Goal: Task Accomplishment & Management: Manage account settings

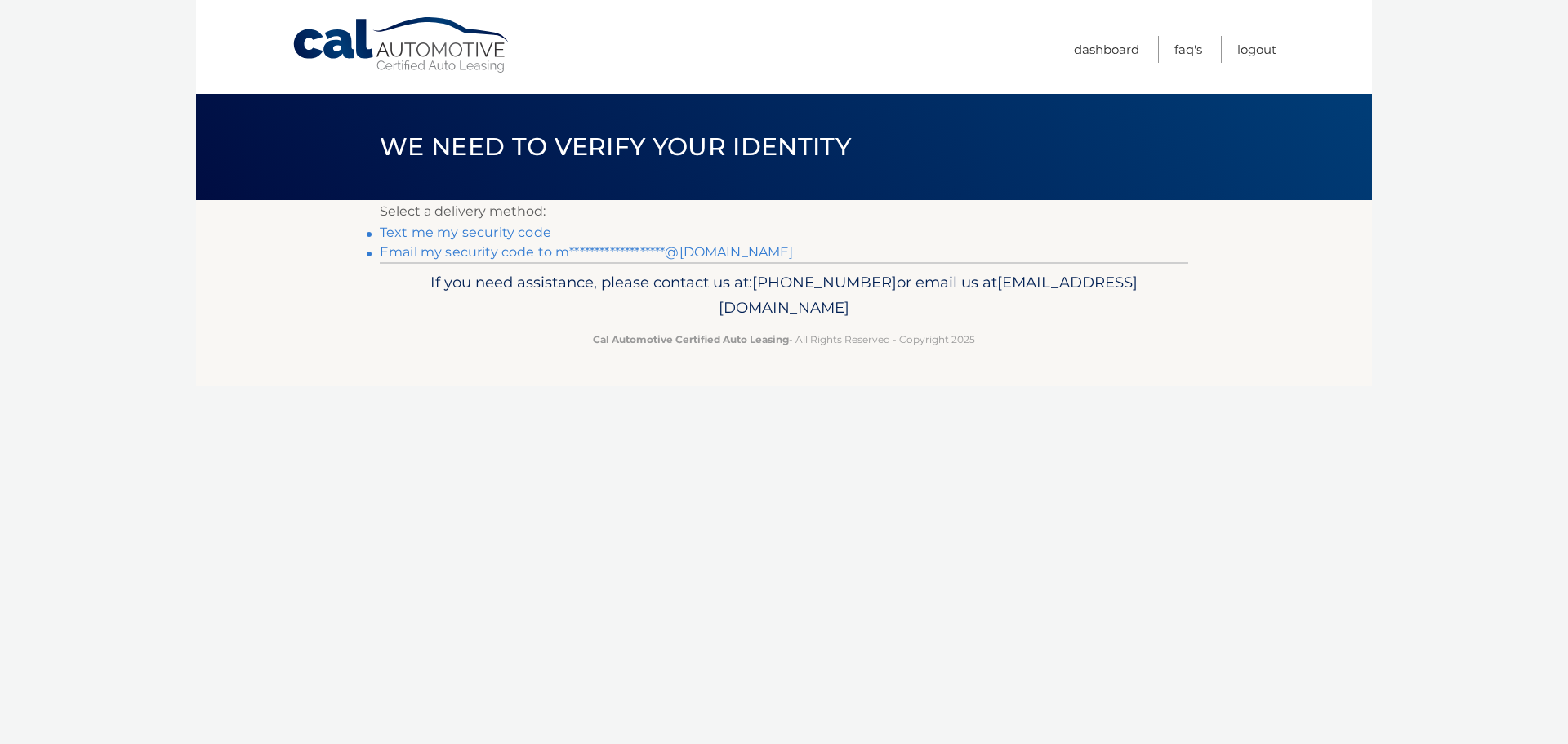
click at [512, 224] on li "Text me my security code" at bounding box center [783, 233] width 808 height 20
click at [512, 234] on link "Text me my security code" at bounding box center [465, 232] width 171 height 16
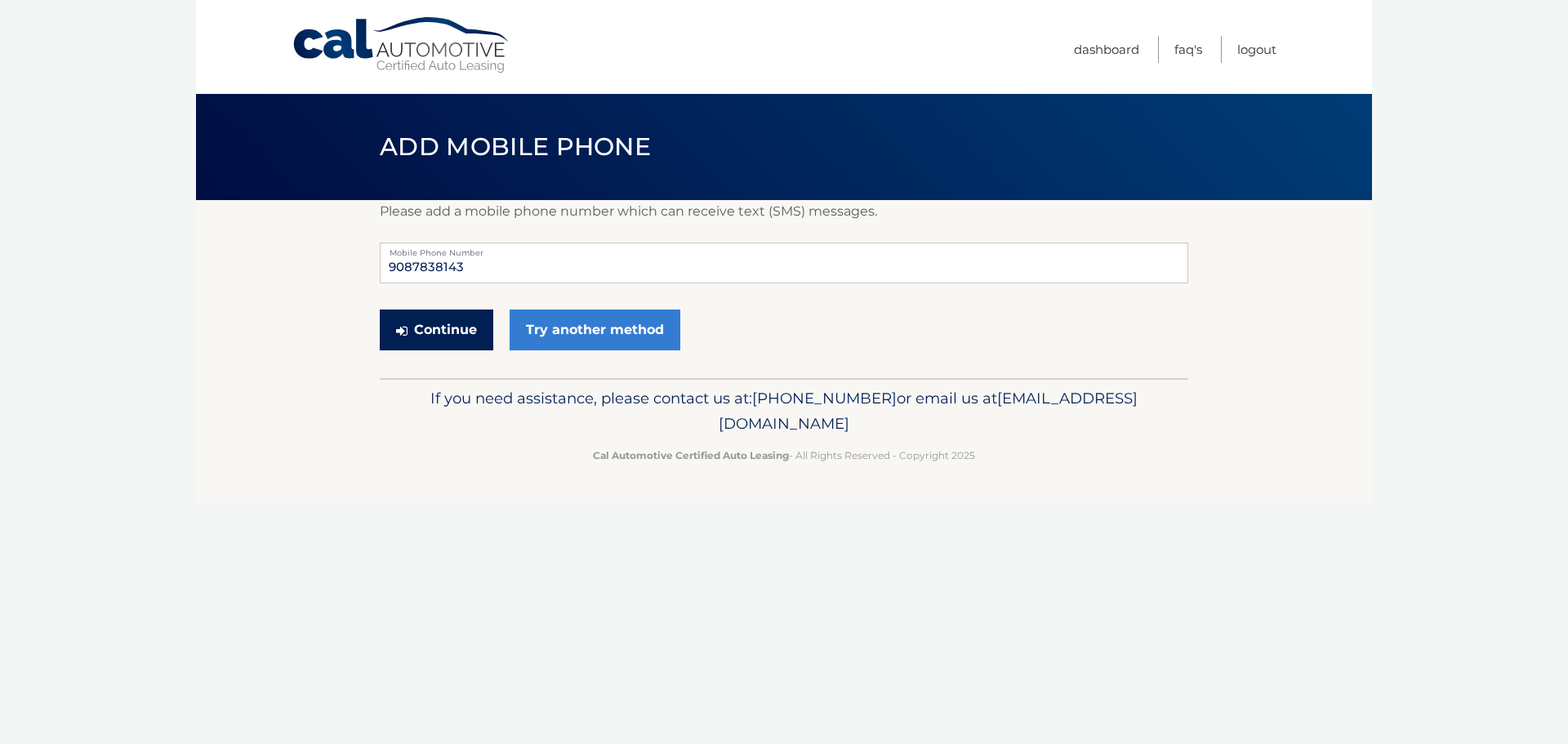
click at [459, 330] on button "Continue" at bounding box center [436, 330] width 113 height 41
click at [495, 266] on input "9087838143" at bounding box center [783, 262] width 808 height 41
type input "9087838149"
click at [421, 329] on button "Continue" at bounding box center [436, 330] width 113 height 41
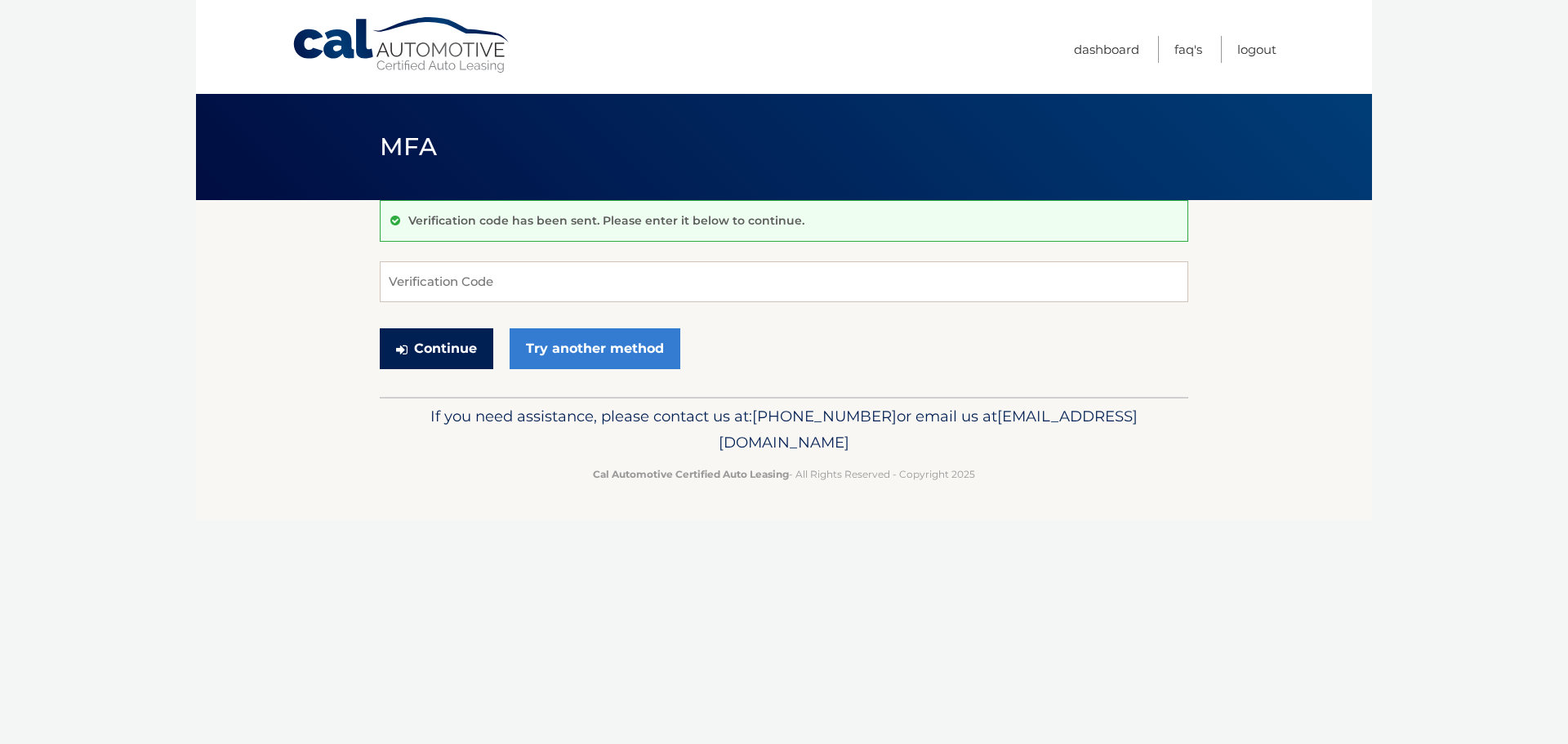
click at [414, 350] on button "Continue" at bounding box center [436, 348] width 113 height 41
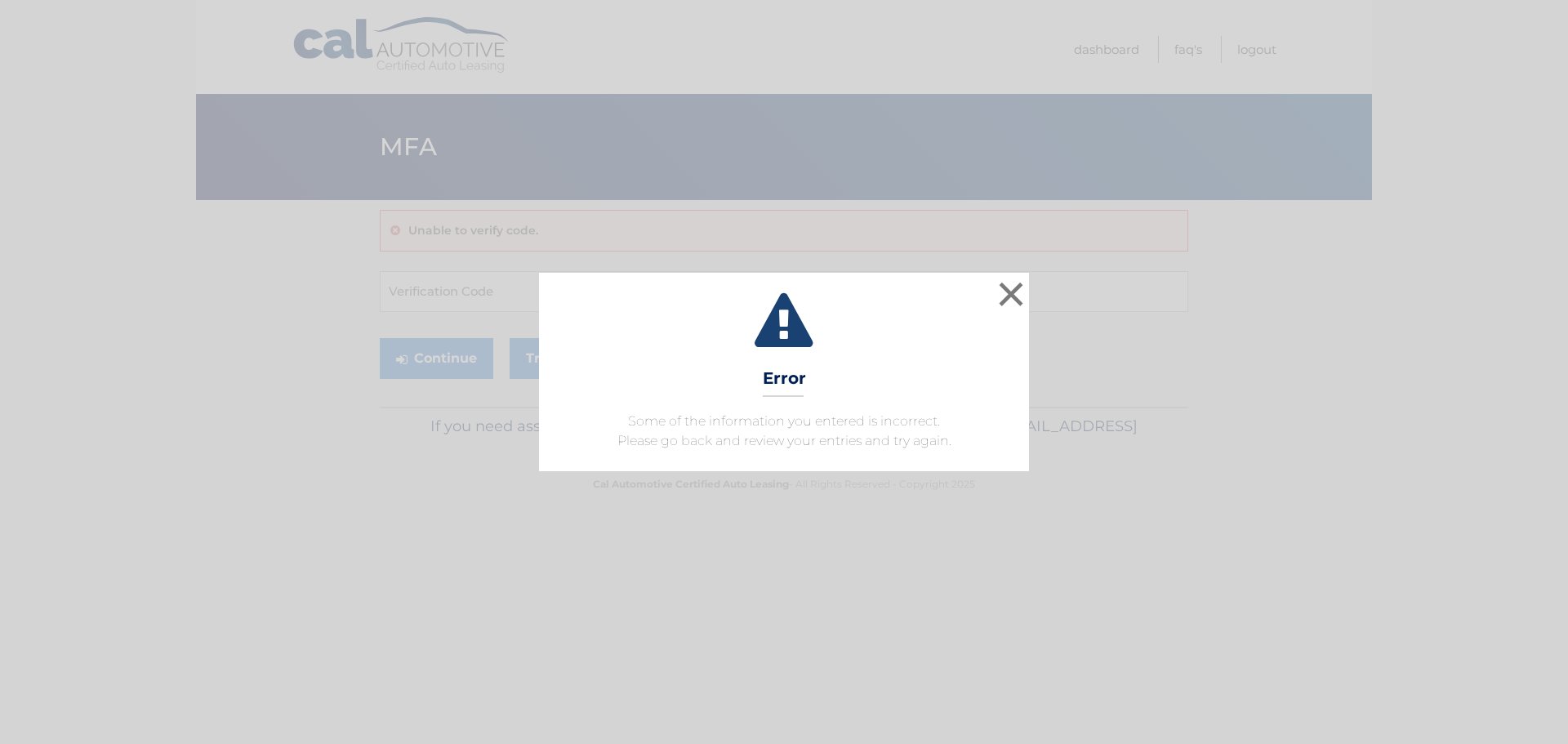
drag, startPoint x: 1030, startPoint y: 285, endPoint x: 990, endPoint y: 290, distance: 40.3
click at [1028, 285] on div "× Error Some of the information you entered is incorrect. Please go back and re…" at bounding box center [784, 371] width 1555 height 197
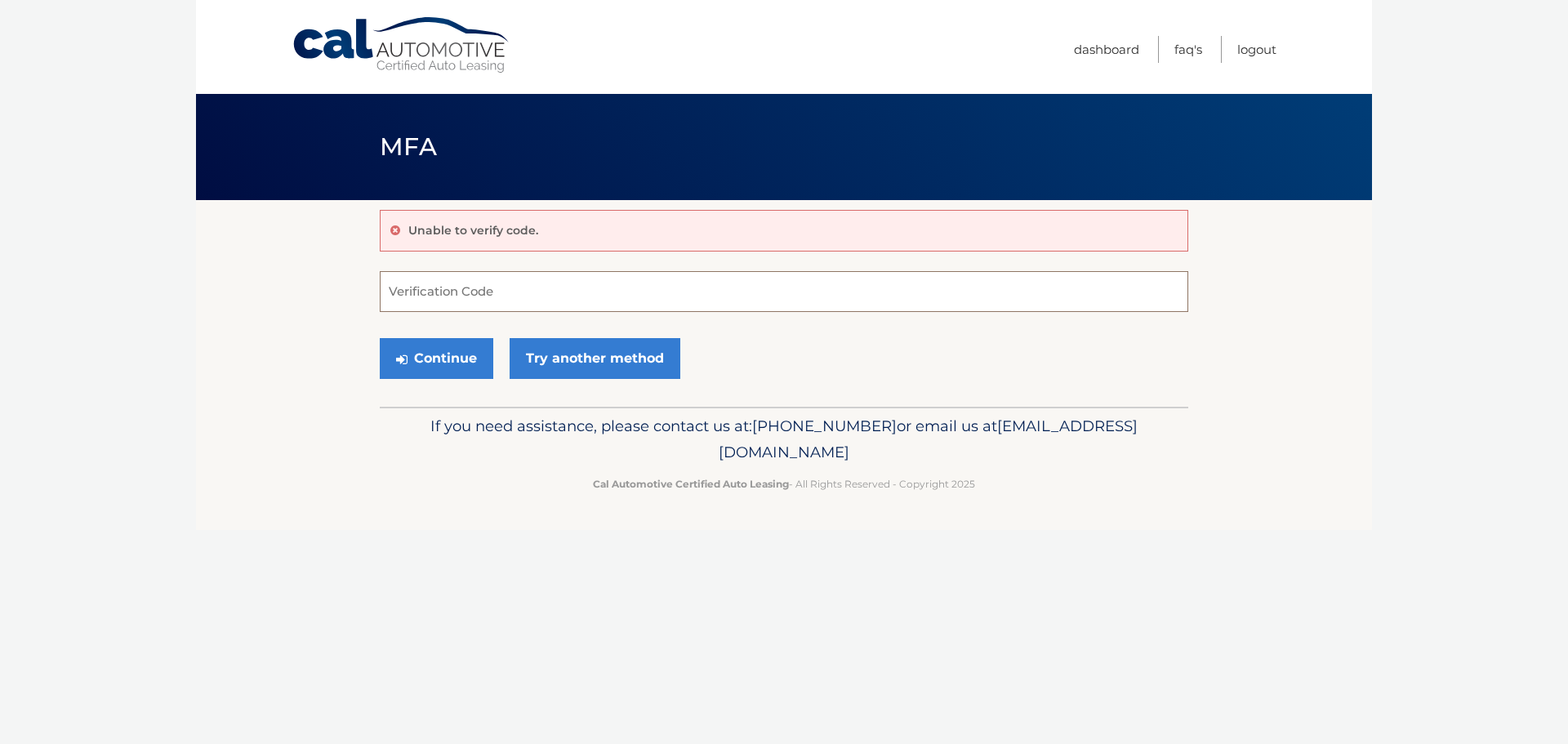
click at [990, 290] on input "Verification Code" at bounding box center [783, 291] width 808 height 41
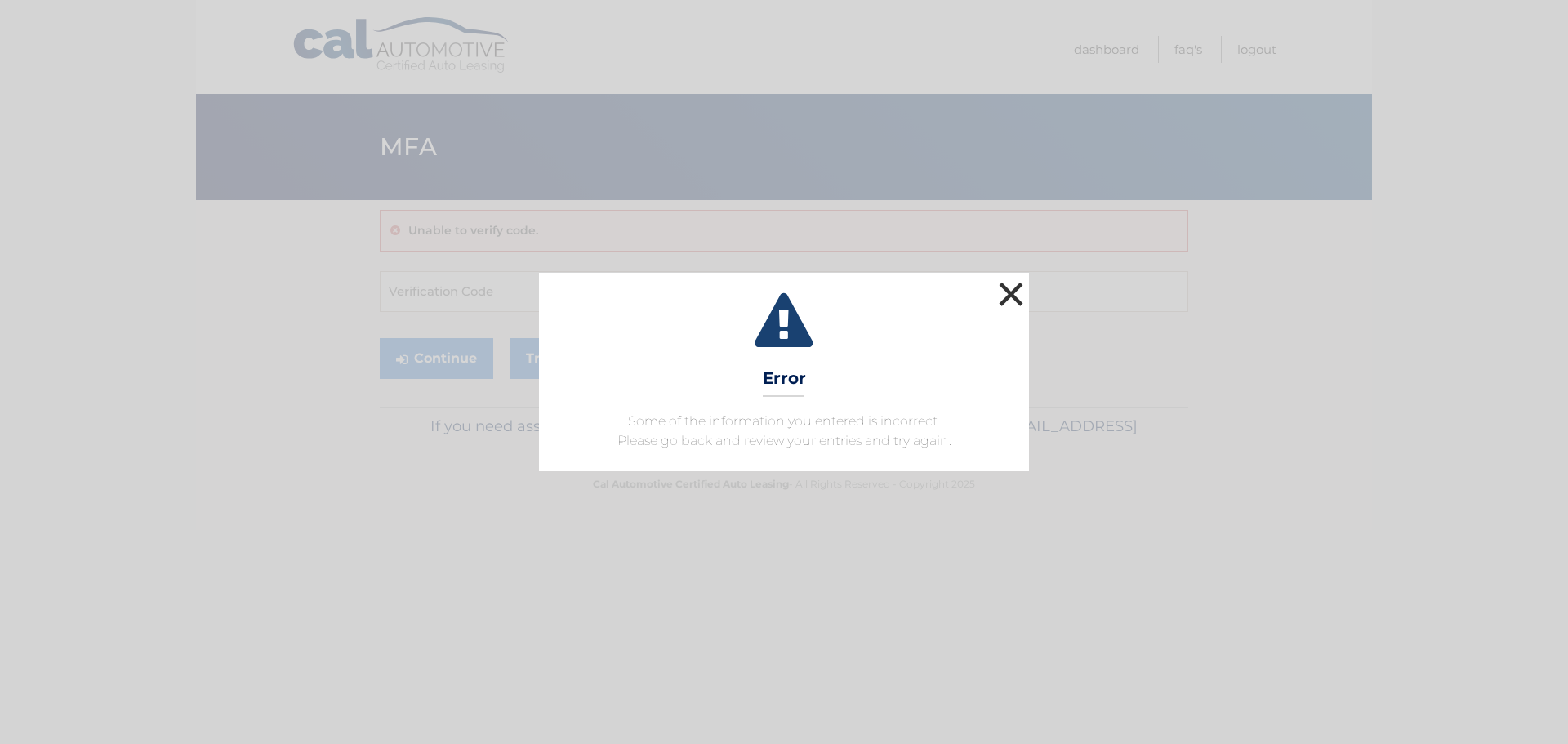
click at [1014, 289] on button "×" at bounding box center [1010, 294] width 32 height 32
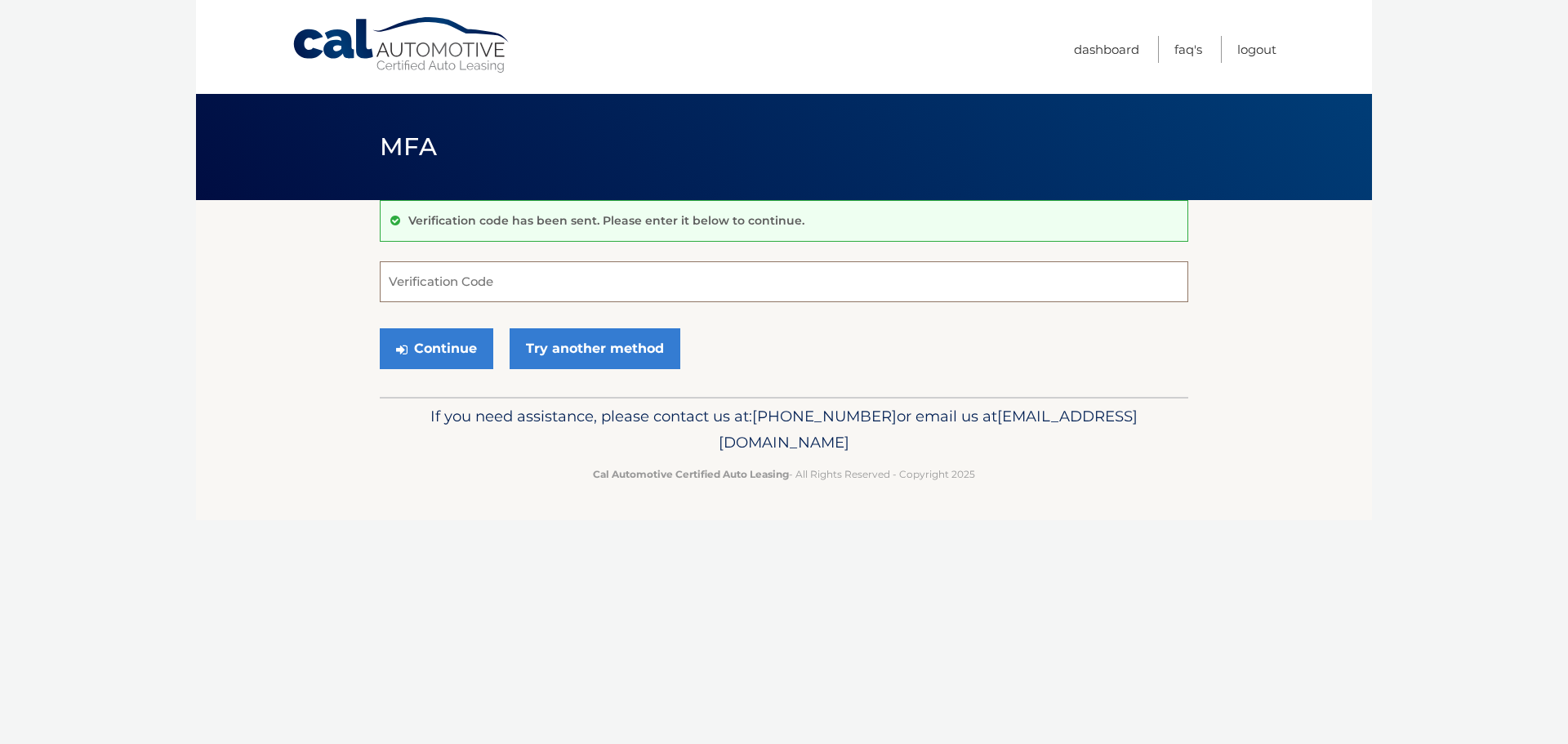
drag, startPoint x: 422, startPoint y: 285, endPoint x: 404, endPoint y: 266, distance: 26.2
click at [415, 281] on input "Verification Code" at bounding box center [783, 281] width 808 height 41
type input "515152"
click at [380, 328] on button "Continue" at bounding box center [436, 348] width 113 height 41
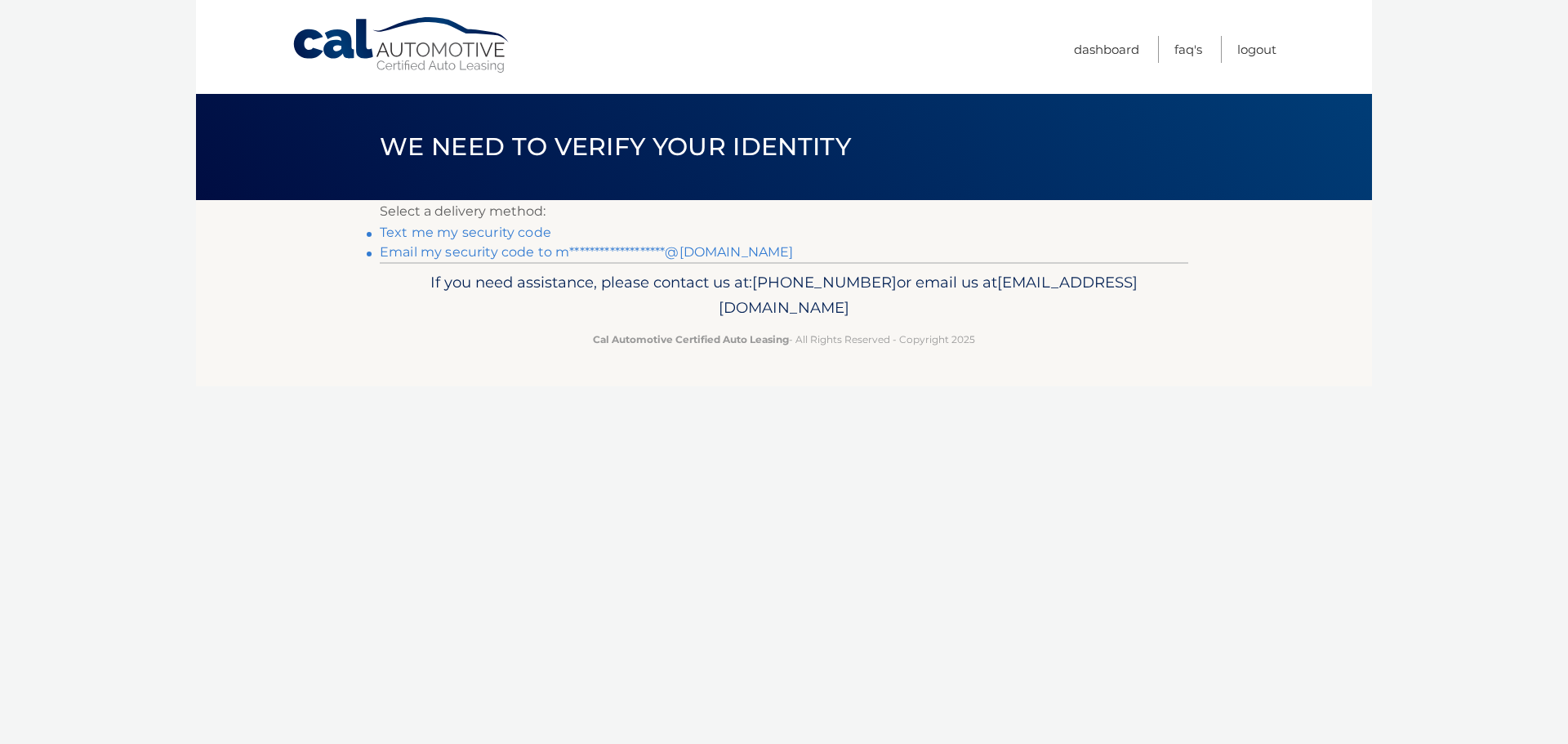
click at [467, 233] on link "Text me my security code" at bounding box center [465, 232] width 171 height 16
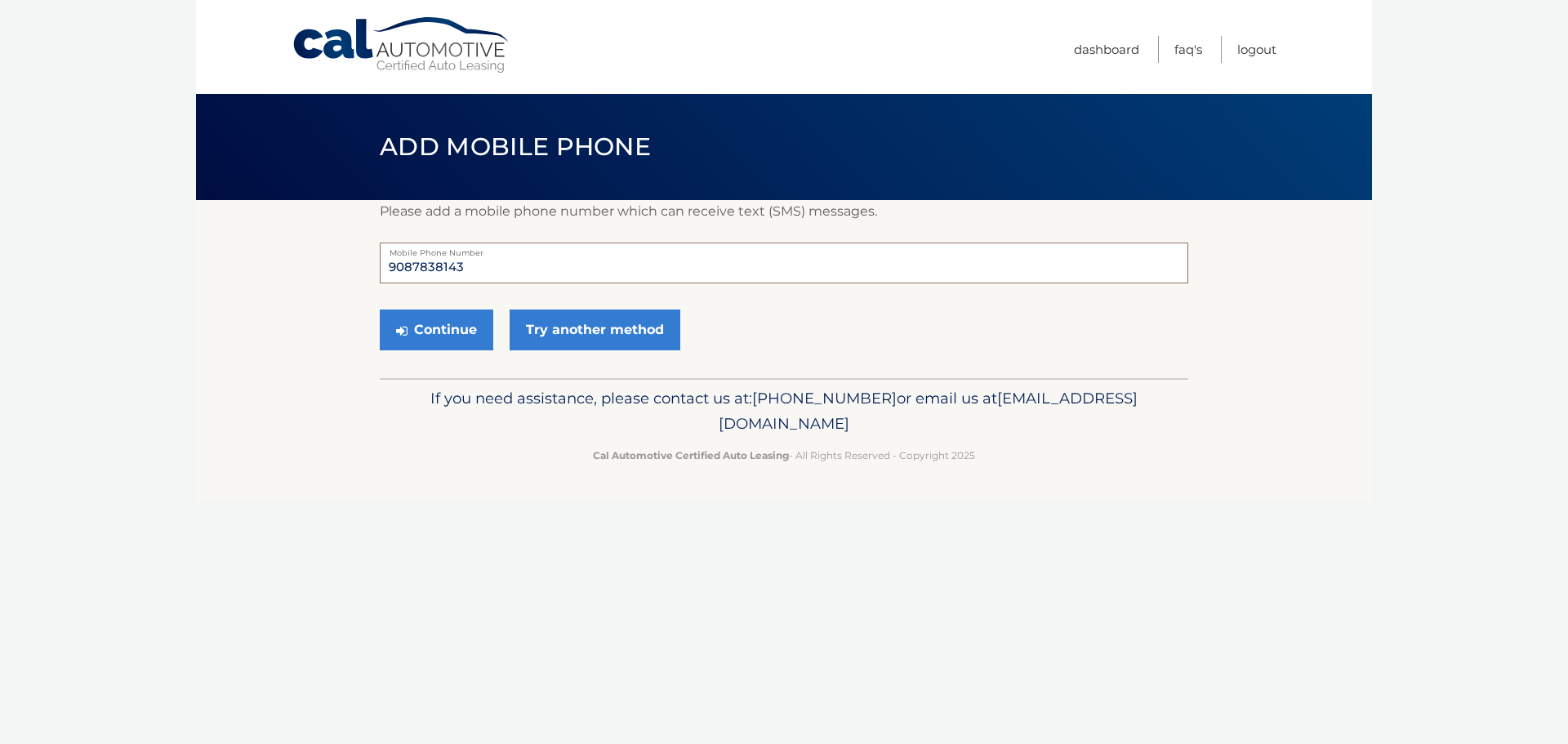
click at [488, 267] on input "9087838143" at bounding box center [783, 262] width 808 height 41
type input "9087838149"
click at [435, 328] on button "Continue" at bounding box center [436, 330] width 113 height 41
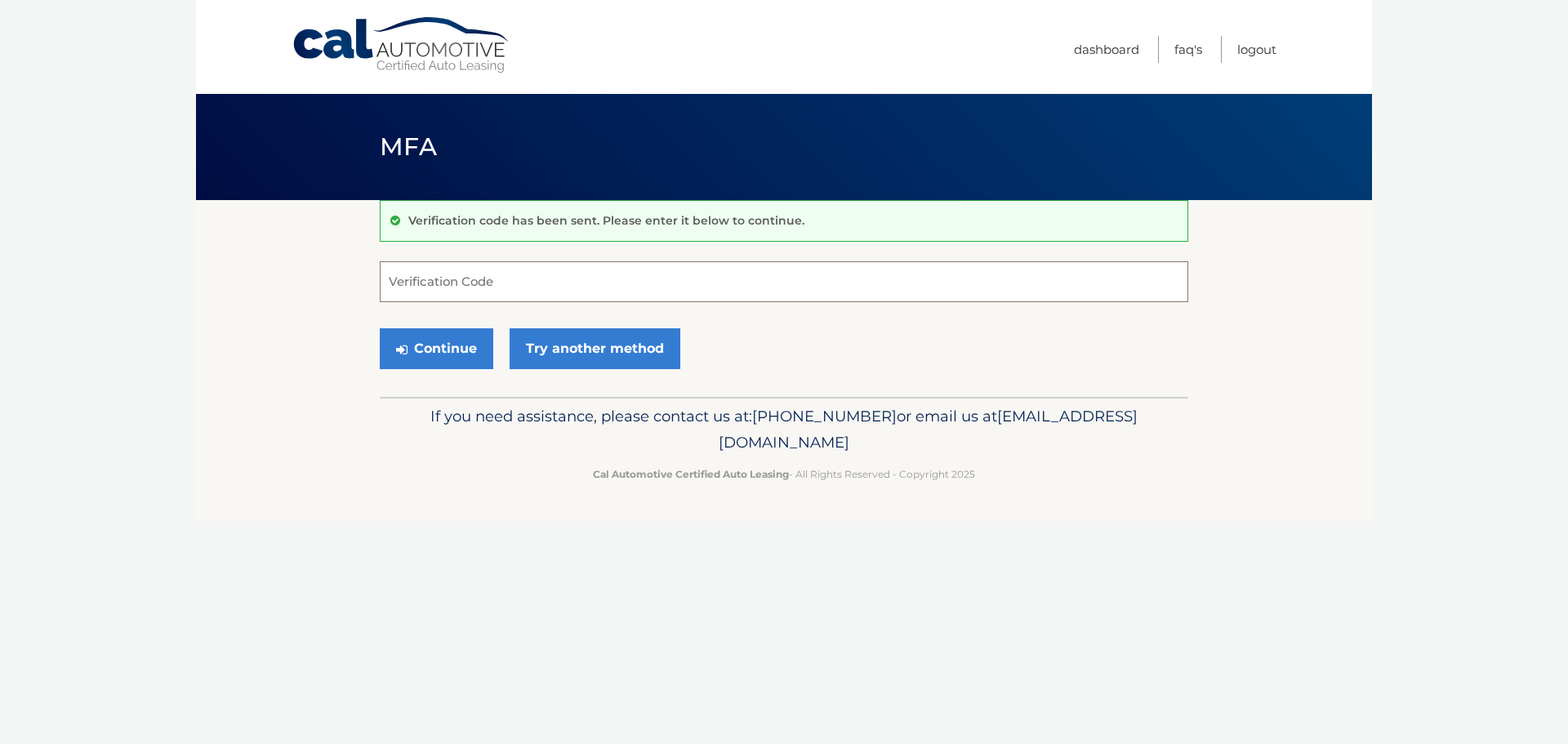
click at [414, 287] on input "Verification Code" at bounding box center [783, 281] width 808 height 41
type input "676915"
click at [439, 365] on button "Continue" at bounding box center [436, 348] width 113 height 41
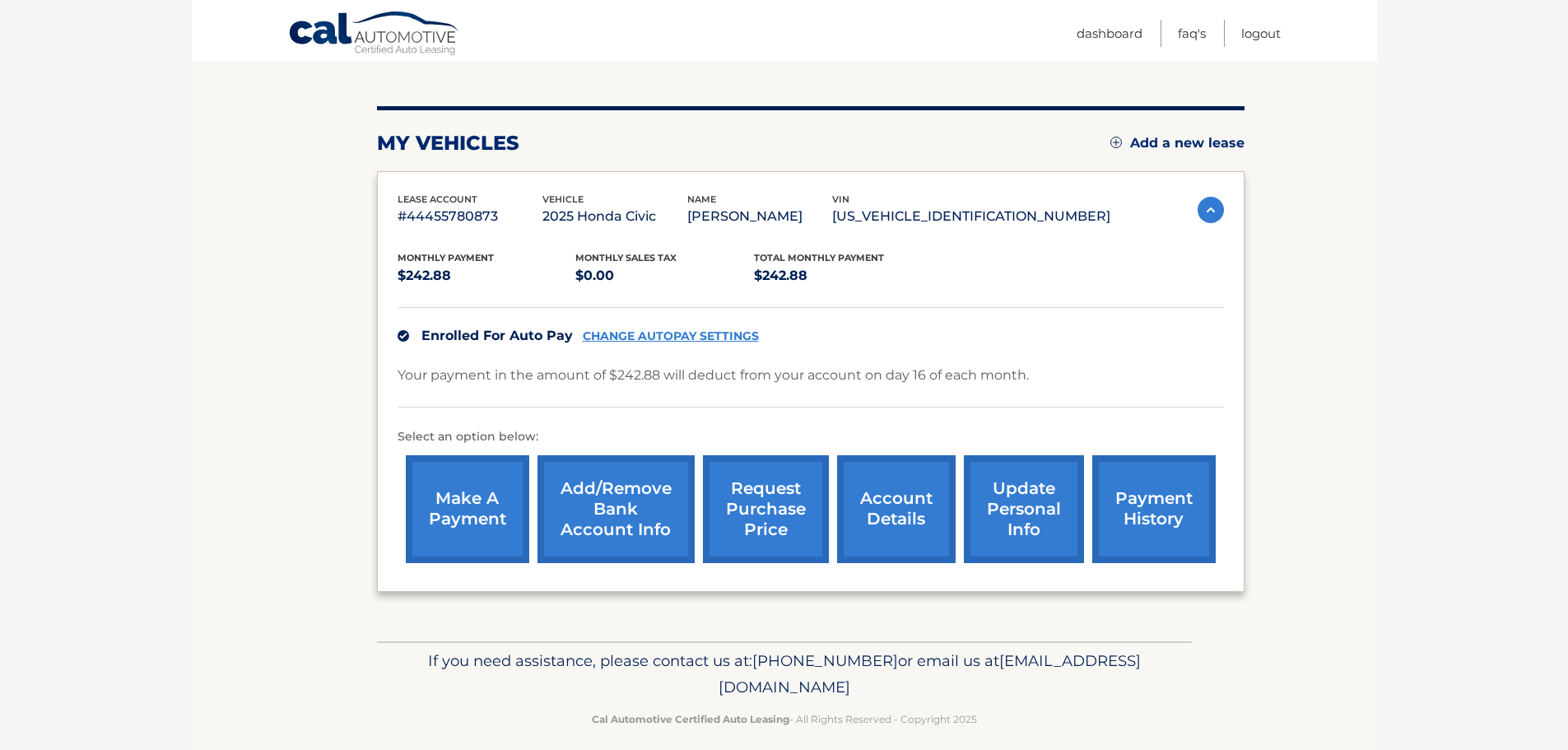
scroll to position [185, 0]
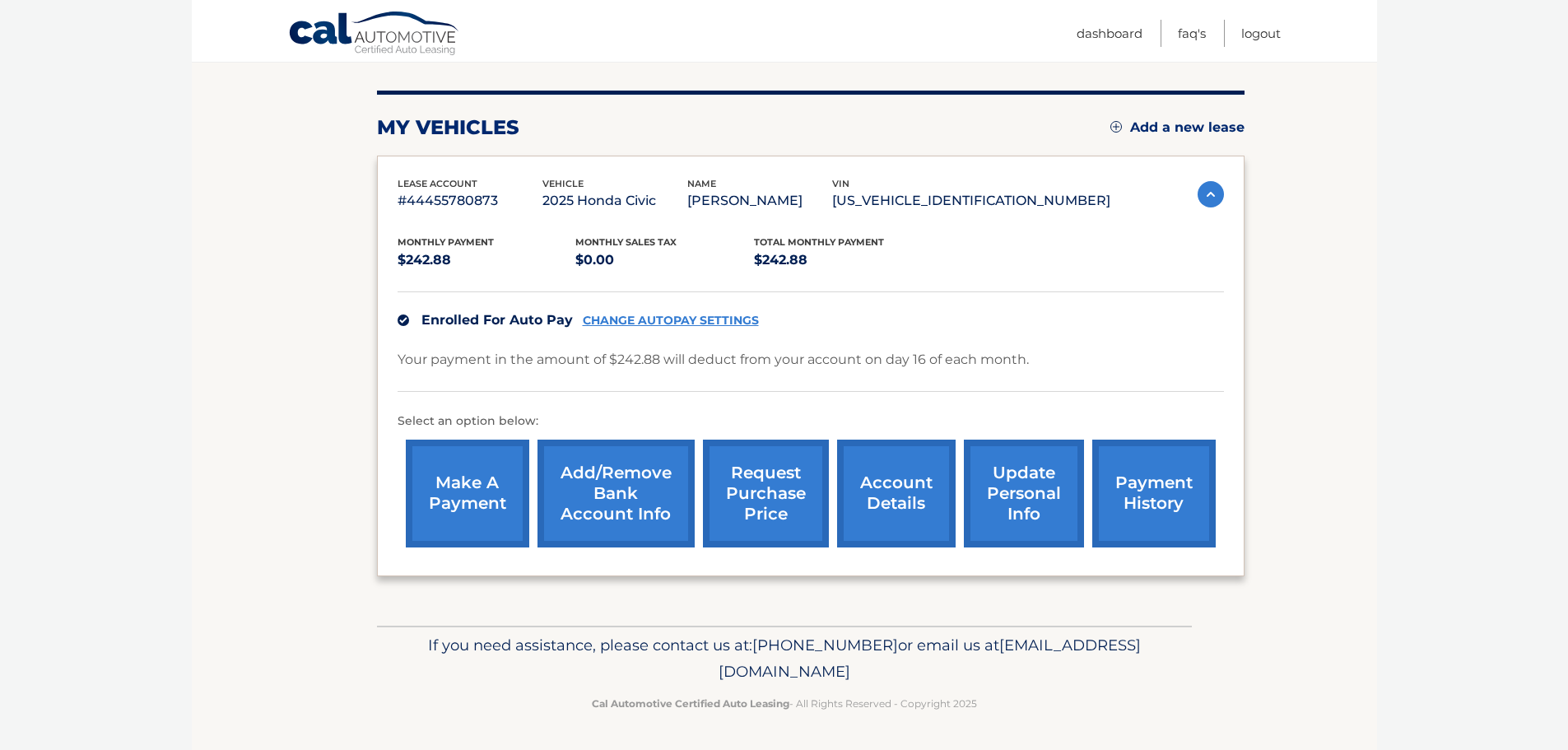
click at [600, 492] on link "Add/Remove bank account info" at bounding box center [616, 493] width 157 height 108
